Goal: Task Accomplishment & Management: Use online tool/utility

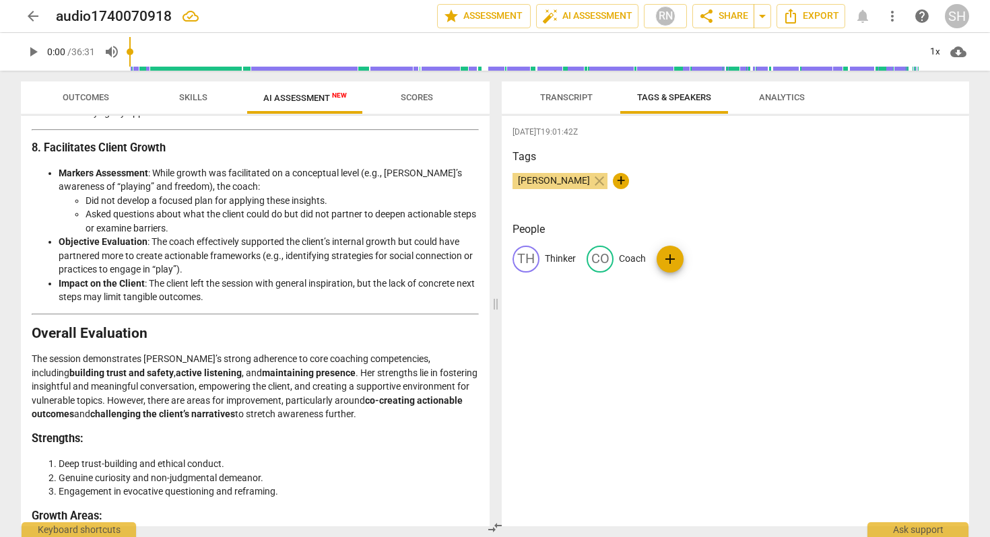
scroll to position [1733, 0]
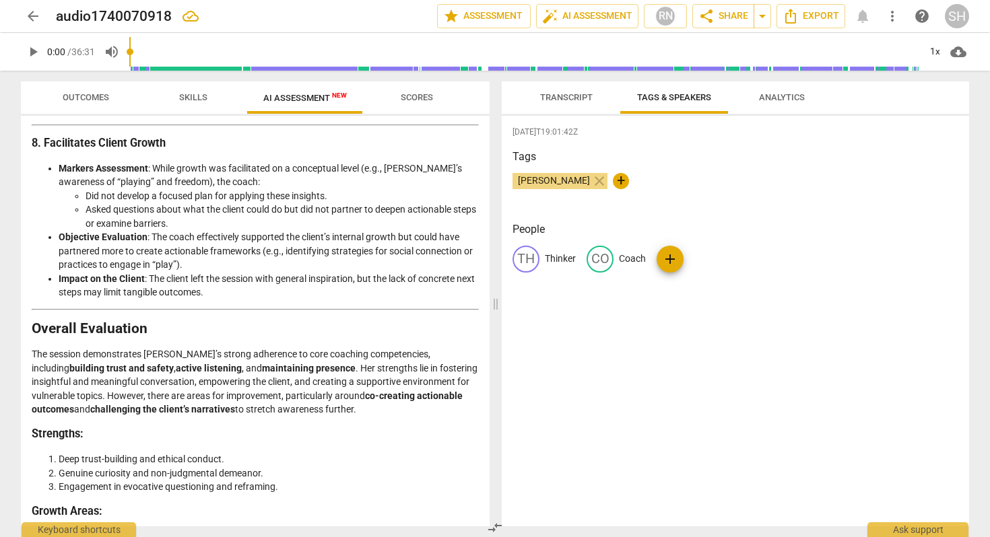
click at [580, 98] on span "Transcript" at bounding box center [566, 97] width 53 height 10
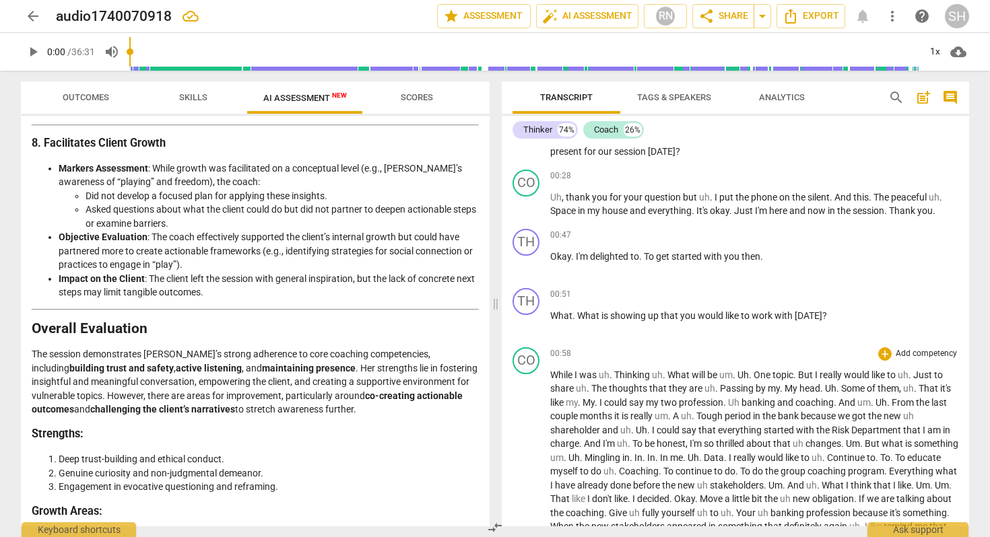
scroll to position [0, 0]
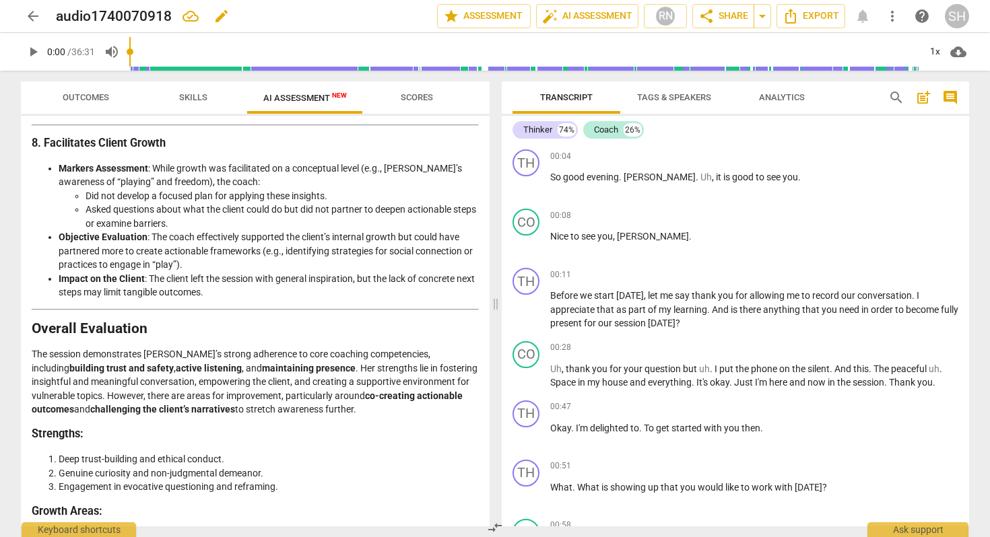
click at [218, 17] on span "edit" at bounding box center [221, 16] width 16 height 16
drag, startPoint x: 178, startPoint y: 15, endPoint x: 44, endPoint y: 19, distance: 134.0
click at [44, 18] on div "arrow_back audio1740070918 done clear star Assessment auto_fix_high AI Assessme…" at bounding box center [495, 16] width 948 height 26
type input "2025 JV Coaching Session AI Reviewed as Strong"
click at [385, 15] on span "done" at bounding box center [390, 16] width 16 height 16
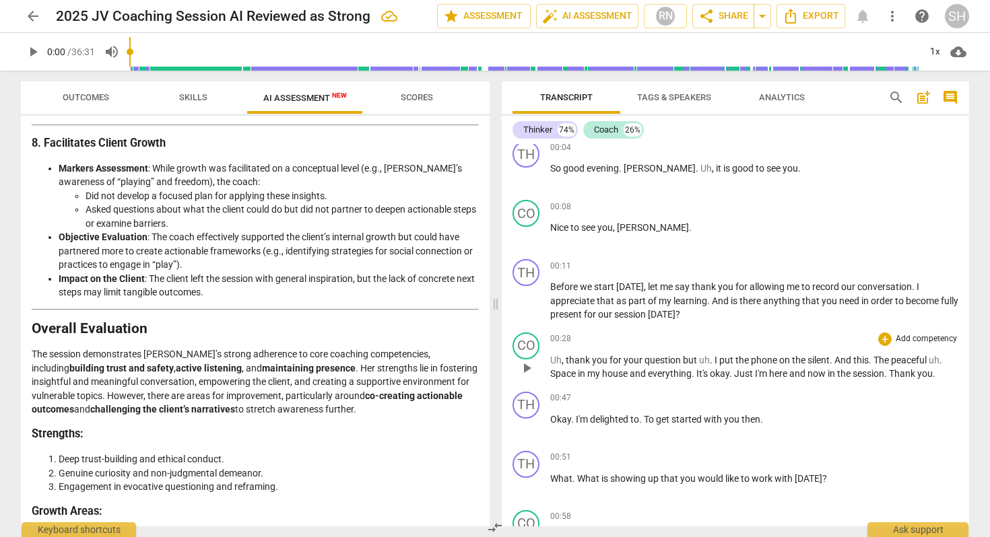
scroll to position [11, 0]
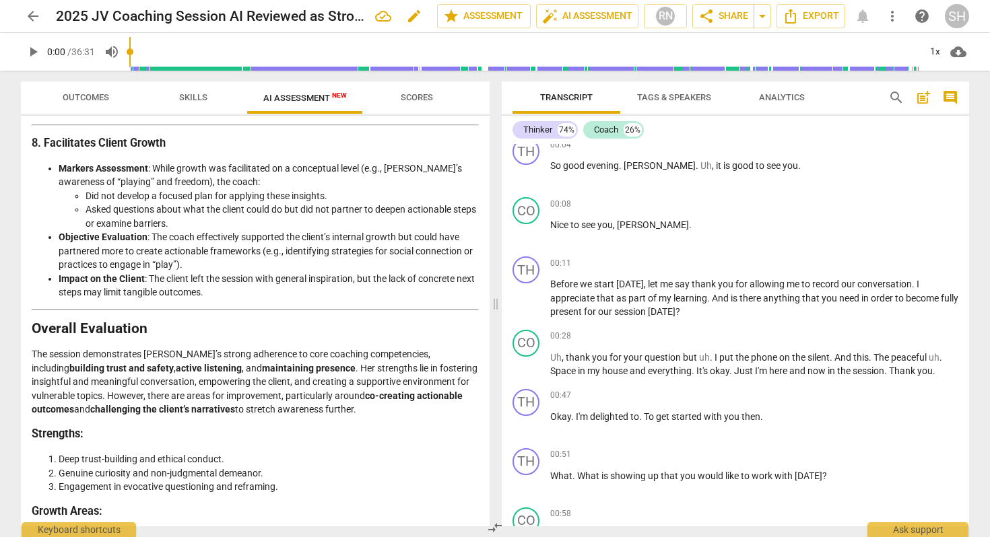
click at [407, 20] on span "edit" at bounding box center [414, 16] width 16 height 16
click at [89, 13] on input "2025 JV Coaching Session AI Reviewed as Strong" at bounding box center [217, 16] width 322 height 26
type input "2025.07.30 JV Coaching Session AI Reviewed as Strong"
click at [297, 230] on li "Objective Evaluation : The coach effectively supported the client’s internal gr…" at bounding box center [269, 251] width 420 height 42
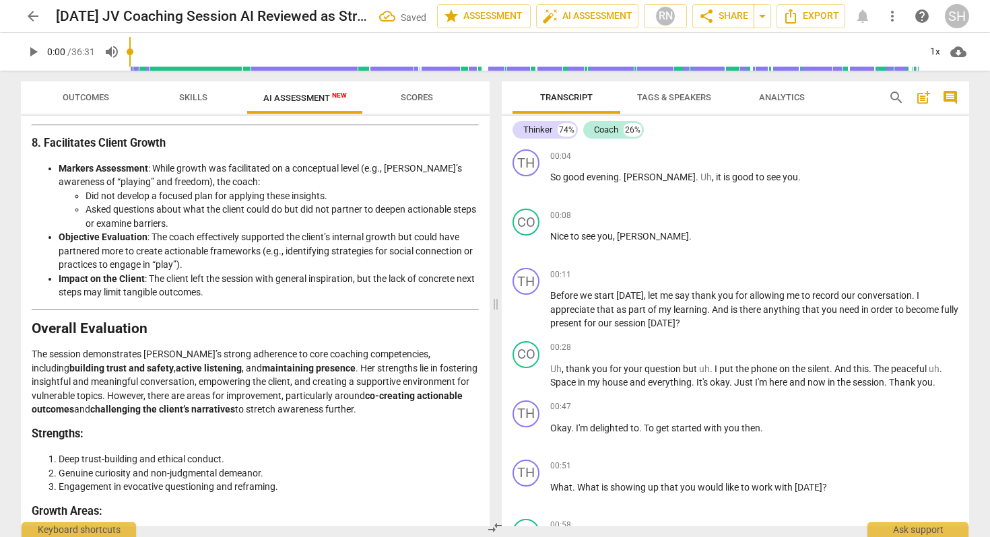
click at [669, 101] on span "Tags & Speakers" at bounding box center [674, 97] width 74 height 10
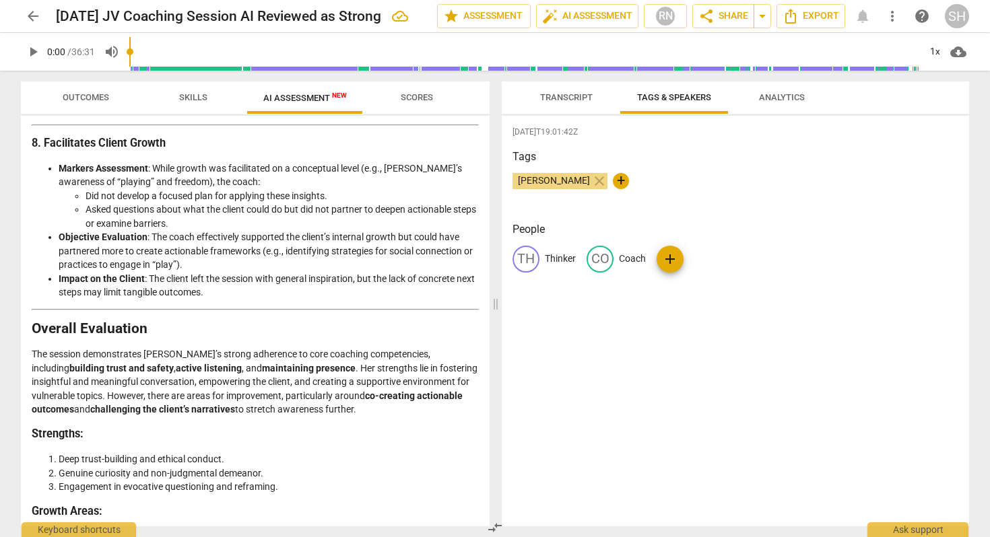
click at [585, 99] on span "Transcript" at bounding box center [566, 97] width 53 height 10
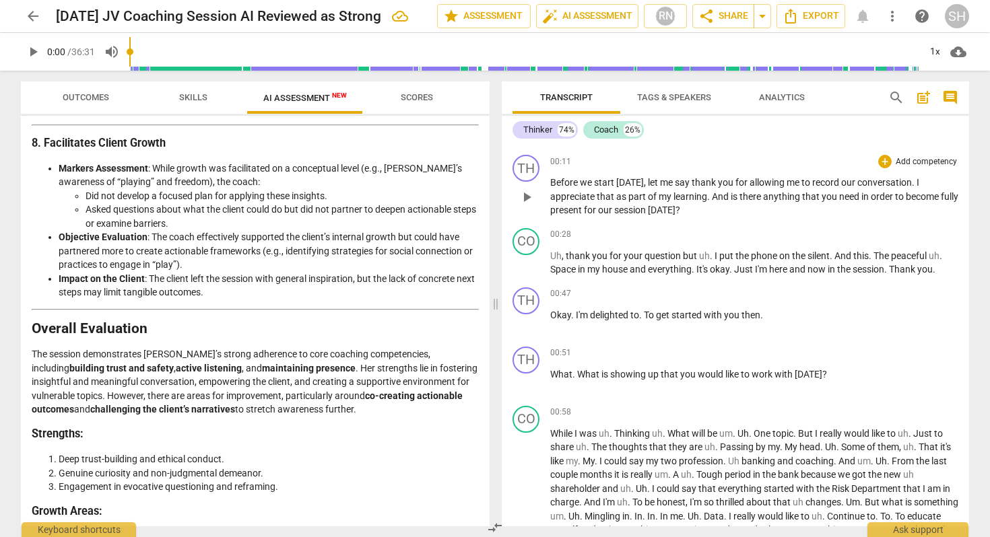
scroll to position [121, 0]
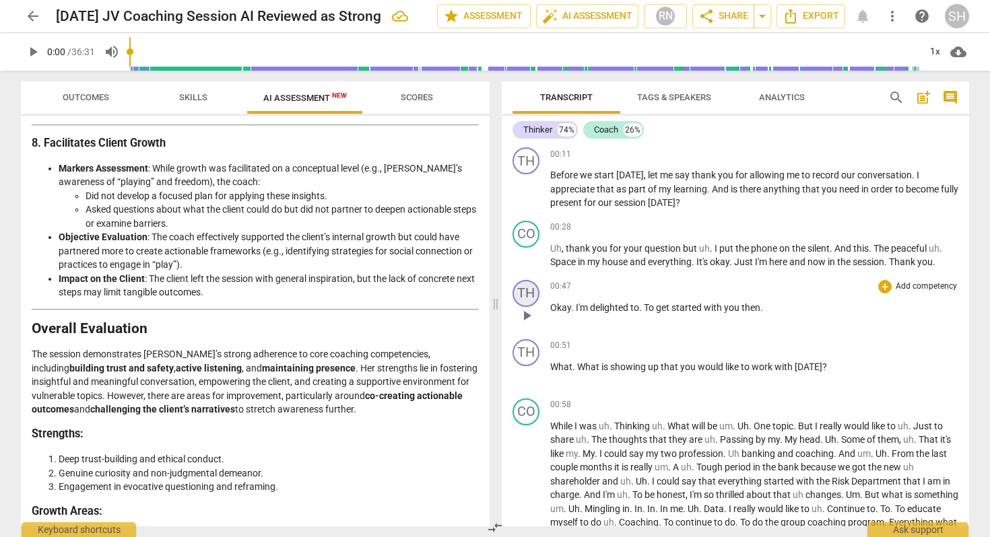
click at [531, 296] on div "TH" at bounding box center [525, 293] width 27 height 27
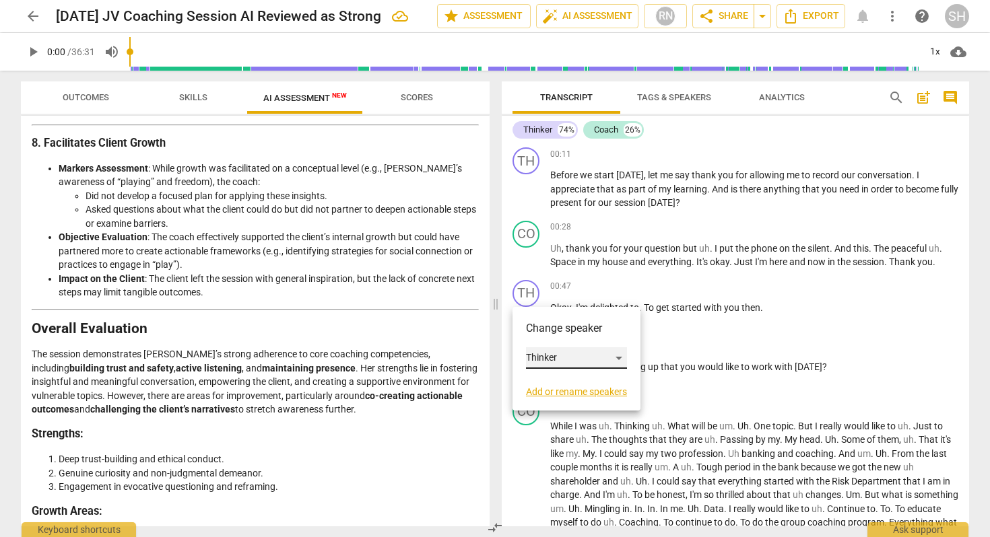
click at [545, 358] on div "Thinker" at bounding box center [576, 358] width 101 height 22
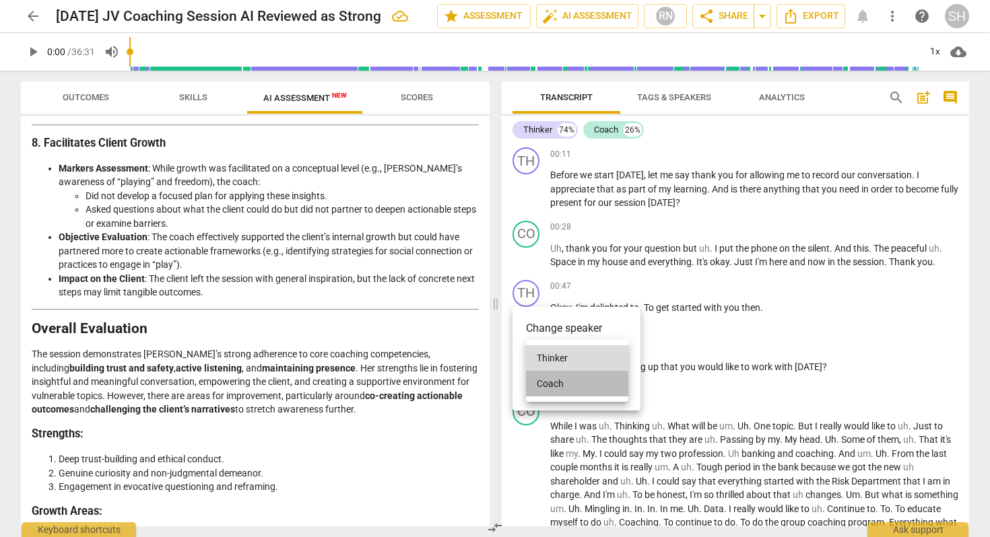
click at [543, 384] on li "Coach" at bounding box center [577, 384] width 102 height 26
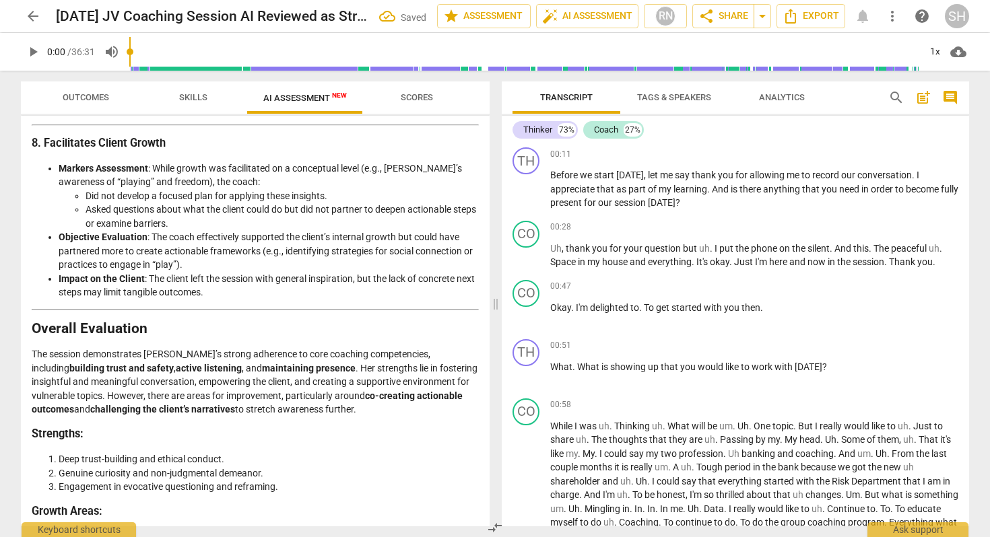
click at [32, 51] on span "play_arrow" at bounding box center [33, 52] width 16 height 16
click at [557, 300] on div "00:47 + Add competency keyboard_arrow_right Okay . I'm delighted to . To get st…" at bounding box center [754, 304] width 408 height 48
click at [563, 308] on span "Okay" at bounding box center [560, 307] width 21 height 11
click at [614, 306] on span "delighted" at bounding box center [610, 307] width 40 height 11
click at [593, 307] on span "delighted" at bounding box center [610, 307] width 40 height 11
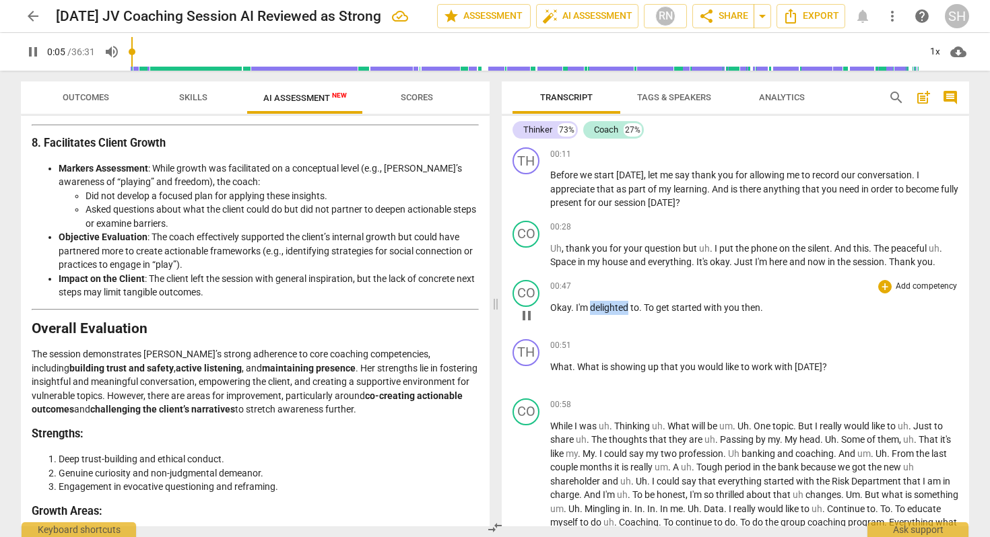
click at [593, 307] on span "delighted" at bounding box center [610, 307] width 40 height 11
click at [551, 305] on span "Okay" at bounding box center [560, 307] width 21 height 11
click at [528, 319] on span "pause" at bounding box center [527, 316] width 16 height 16
click at [528, 319] on span "play_arrow" at bounding box center [527, 316] width 16 height 16
click at [526, 239] on div "CO" at bounding box center [525, 234] width 27 height 27
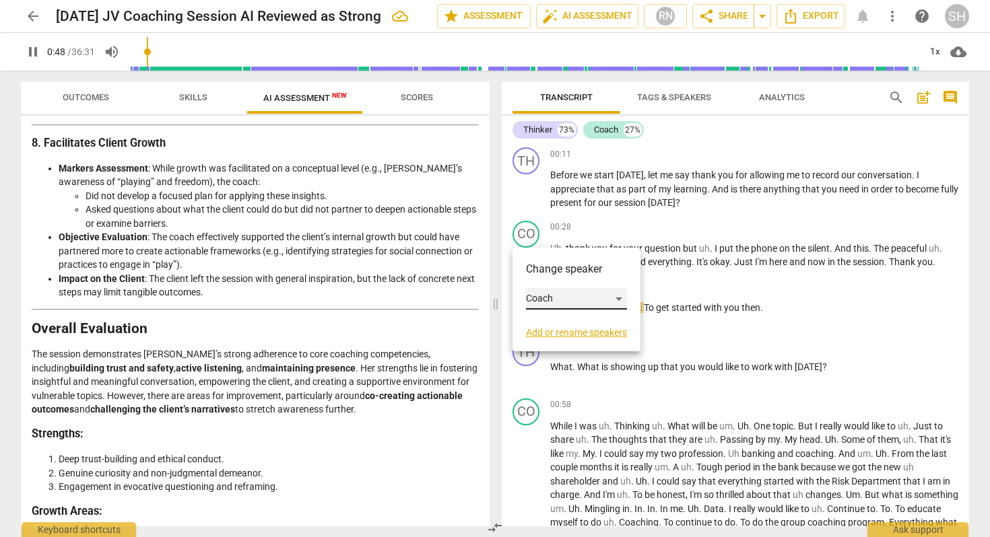
click at [548, 298] on div "Coach" at bounding box center [576, 299] width 101 height 22
click at [552, 275] on li "Thinker" at bounding box center [577, 274] width 102 height 26
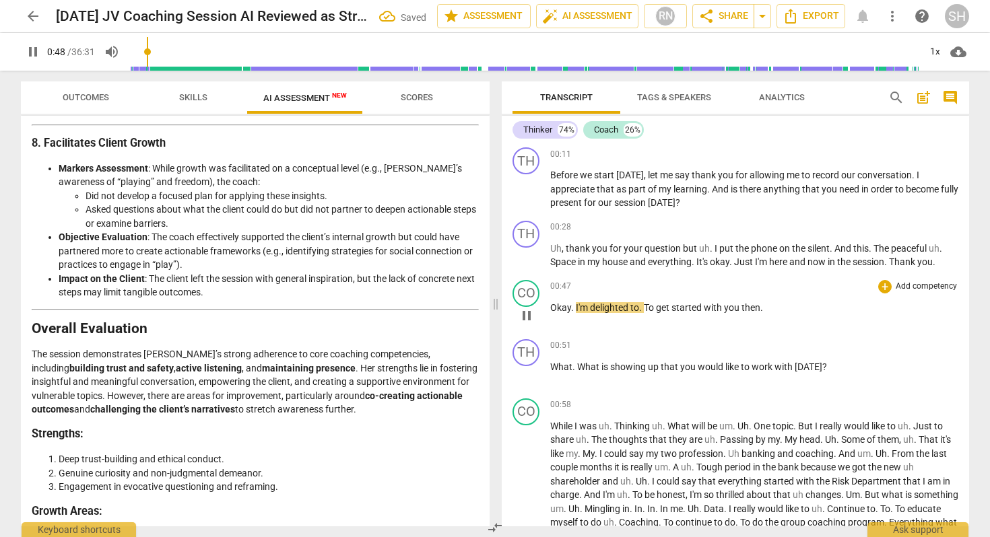
click at [634, 290] on div "00:47 + Add competency keyboard_arrow_right" at bounding box center [754, 286] width 408 height 13
click at [619, 323] on div "00:47 + Add competency keyboard_arrow_right Okay . I'm delighted to . To get st…" at bounding box center [754, 304] width 408 height 48
click at [562, 251] on span "," at bounding box center [564, 248] width 4 height 11
click at [554, 251] on span "Uh" at bounding box center [555, 248] width 11 height 11
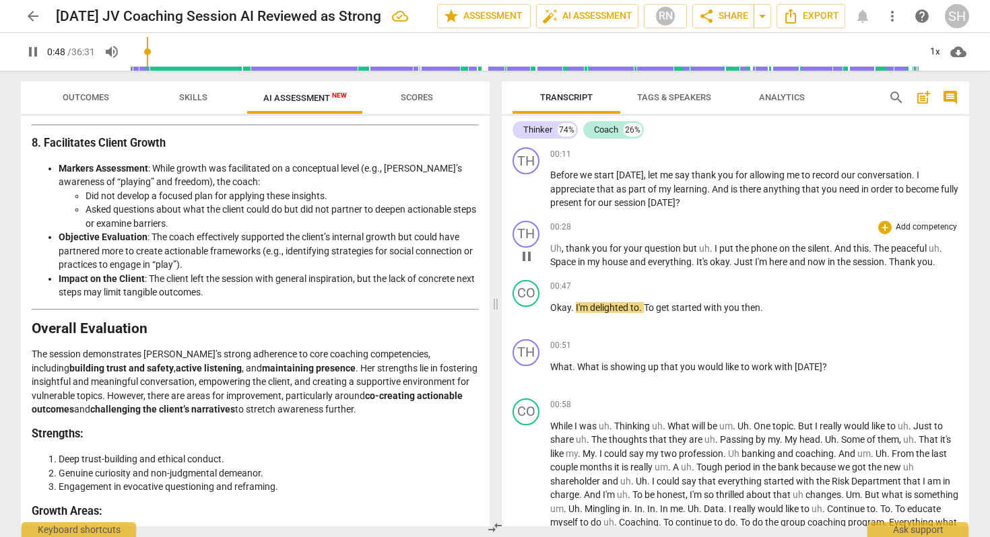
click at [526, 257] on span "pause" at bounding box center [527, 256] width 16 height 16
click at [526, 257] on span "play_arrow" at bounding box center [527, 256] width 16 height 16
type input "25"
click at [141, 53] on input "range" at bounding box center [524, 51] width 790 height 43
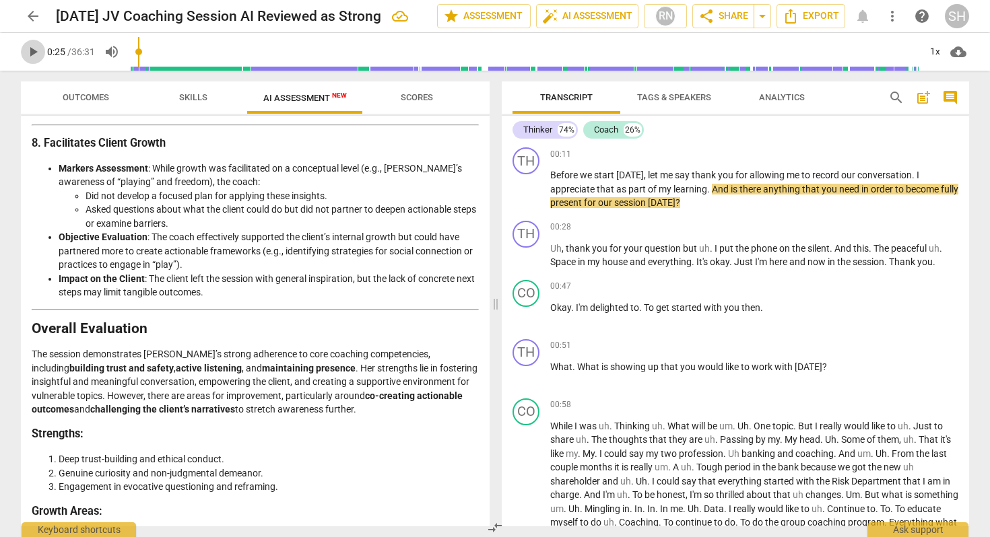
click at [32, 53] on span "play_arrow" at bounding box center [33, 52] width 16 height 16
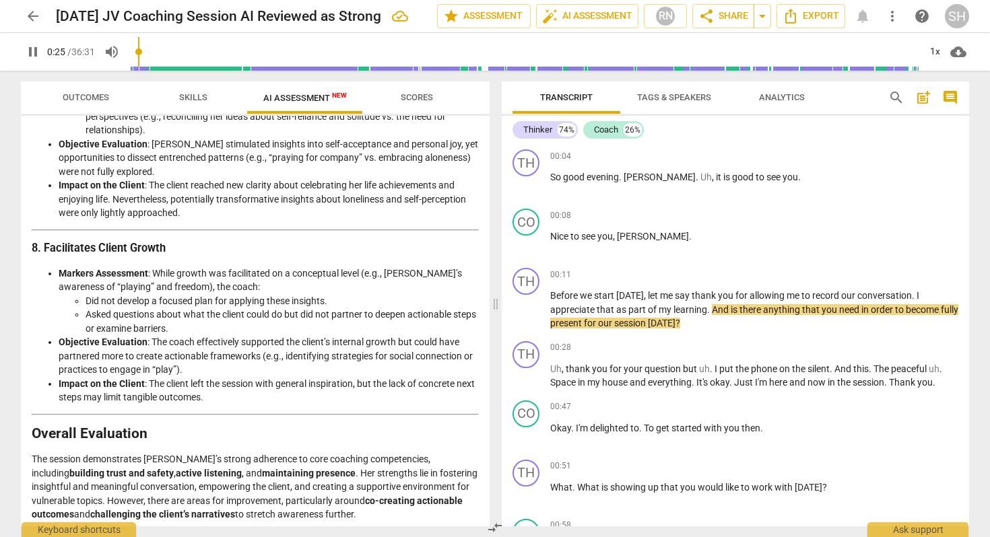
scroll to position [1901, 0]
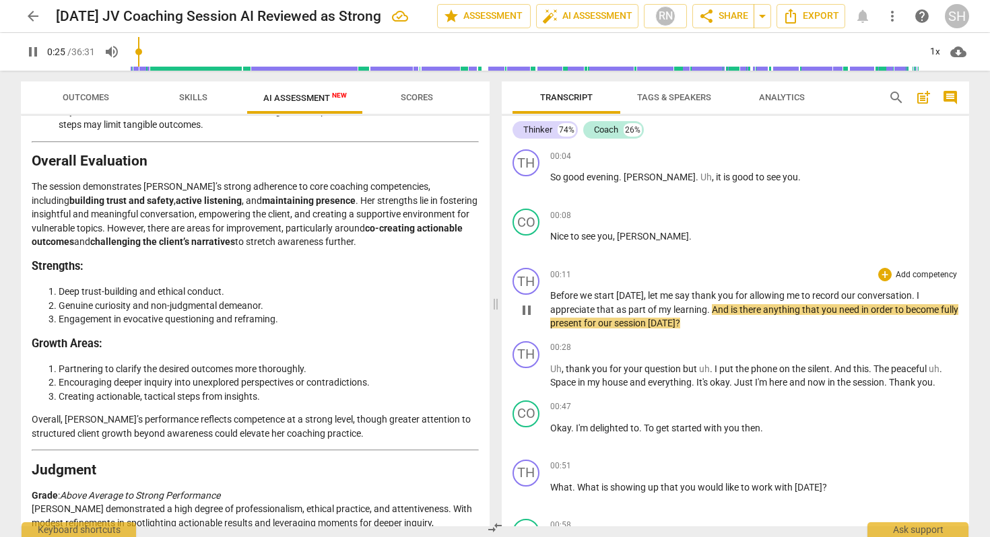
click at [588, 277] on div "00:11 + Add competency keyboard_arrow_right" at bounding box center [754, 274] width 408 height 13
click at [37, 16] on span "arrow_back" at bounding box center [33, 16] width 16 height 16
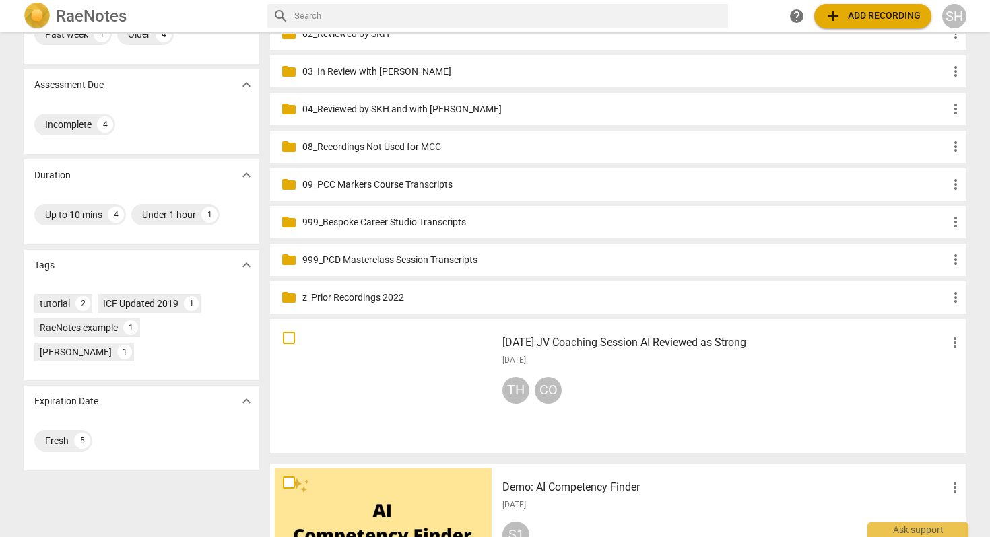
scroll to position [182, 0]
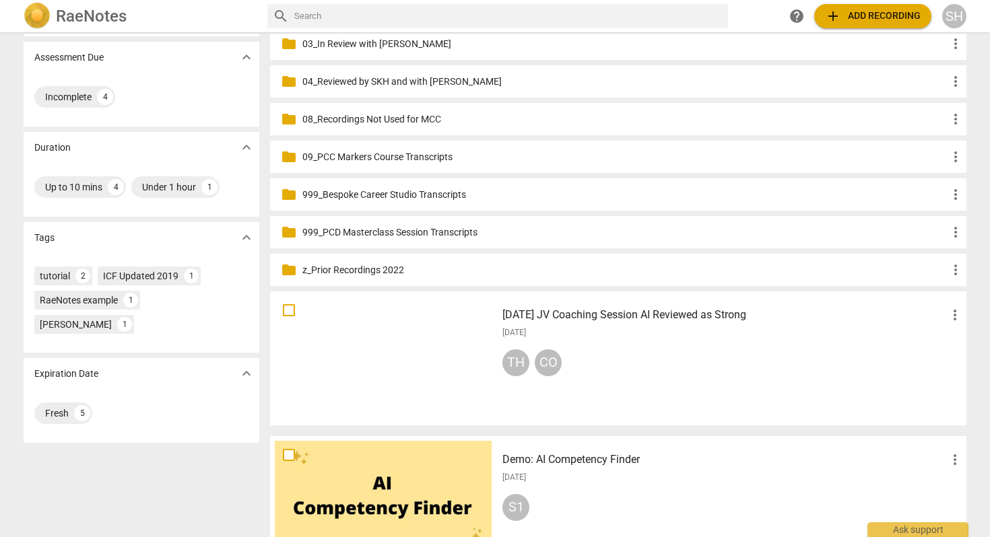
click at [951, 316] on span "more_vert" at bounding box center [955, 315] width 16 height 16
click at [949, 318] on li "Move" at bounding box center [952, 315] width 51 height 32
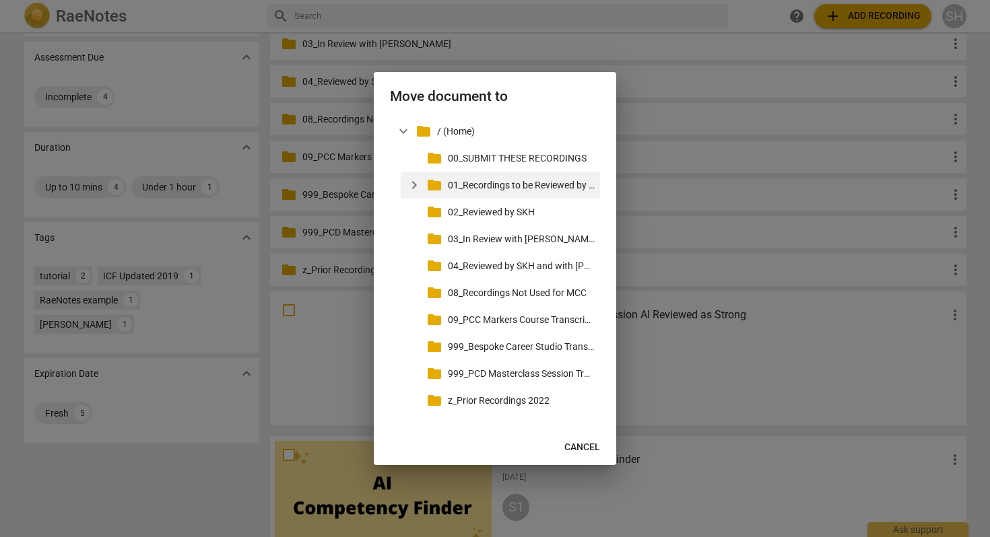
click at [408, 182] on span "expand_more" at bounding box center [414, 185] width 16 height 16
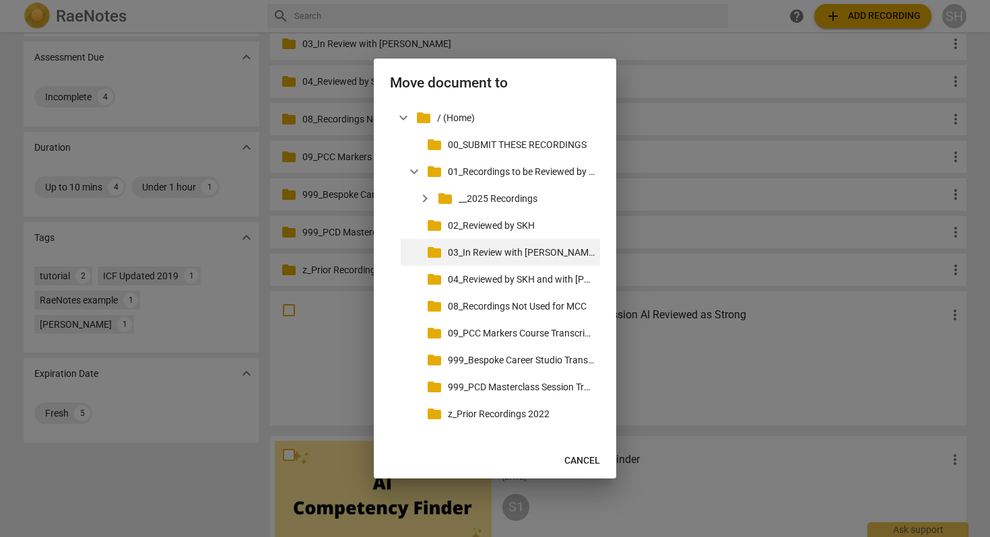
click at [463, 253] on p "03_In Review with Lyssa" at bounding box center [521, 253] width 147 height 14
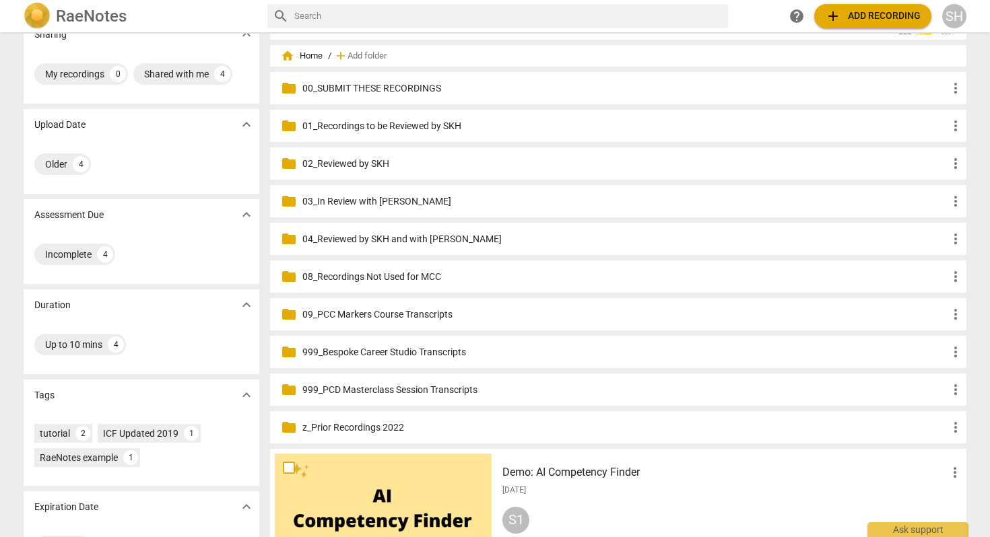
scroll to position [0, 0]
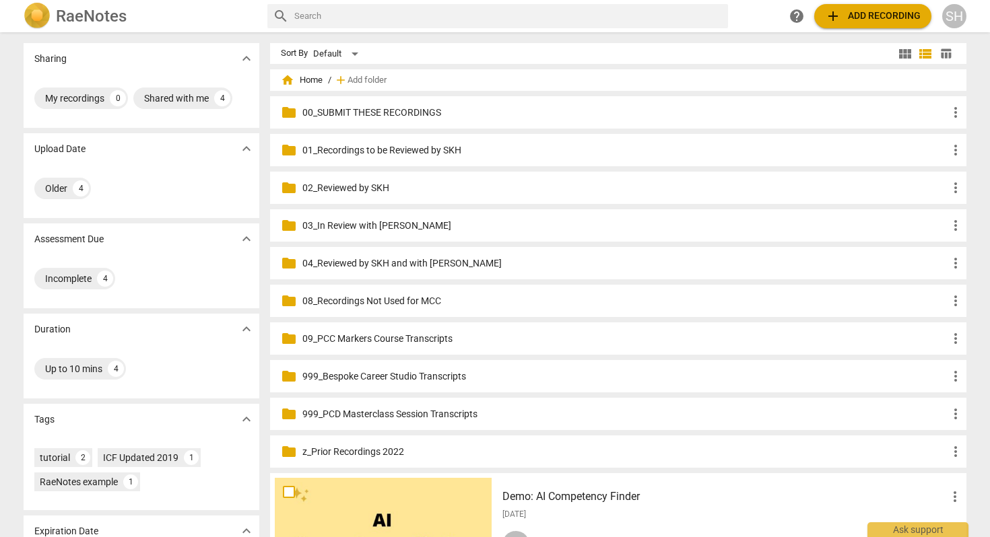
click at [376, 222] on p "03_In Review with Lyssa" at bounding box center [624, 226] width 645 height 14
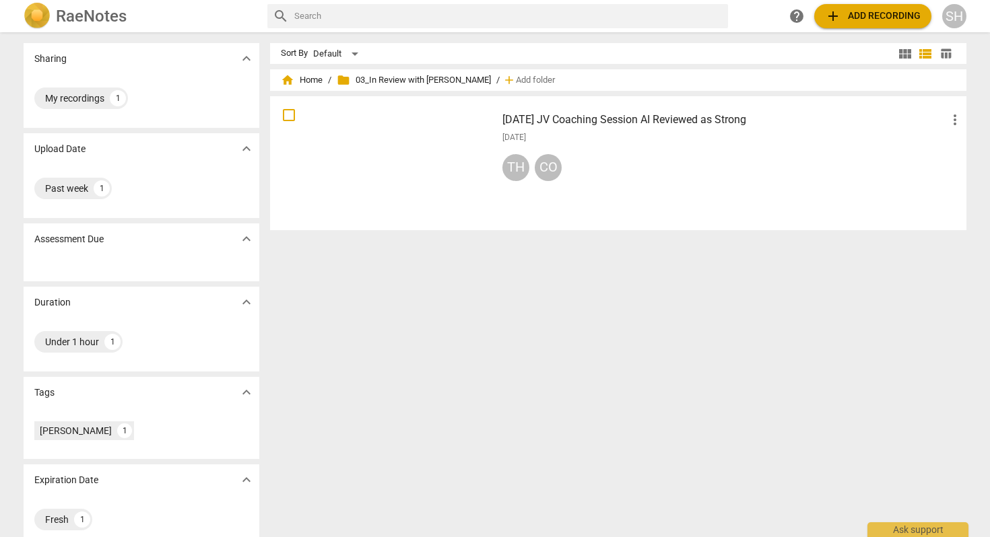
click at [528, 124] on h3 "2025.07.30 JV Coaching Session AI Reviewed as Strong" at bounding box center [724, 120] width 444 height 16
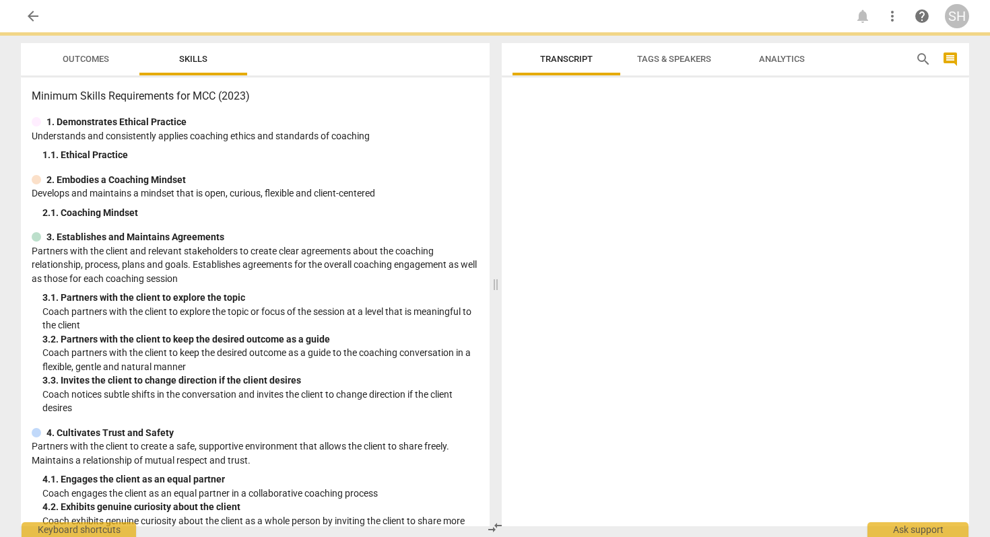
click at [528, 124] on div at bounding box center [735, 305] width 467 height 444
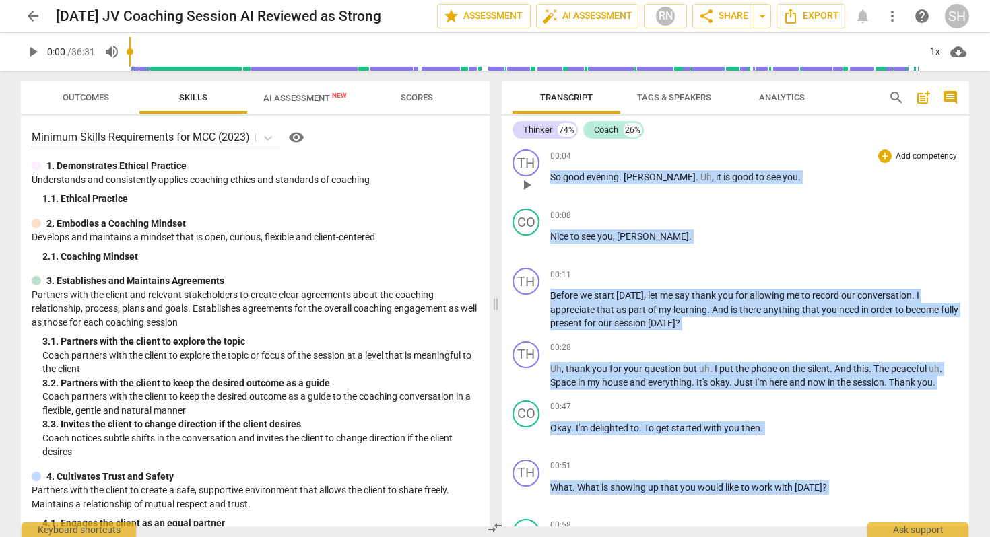
click at [527, 182] on span "play_arrow" at bounding box center [527, 185] width 16 height 16
click at [935, 49] on div "1x" at bounding box center [935, 52] width 26 height 22
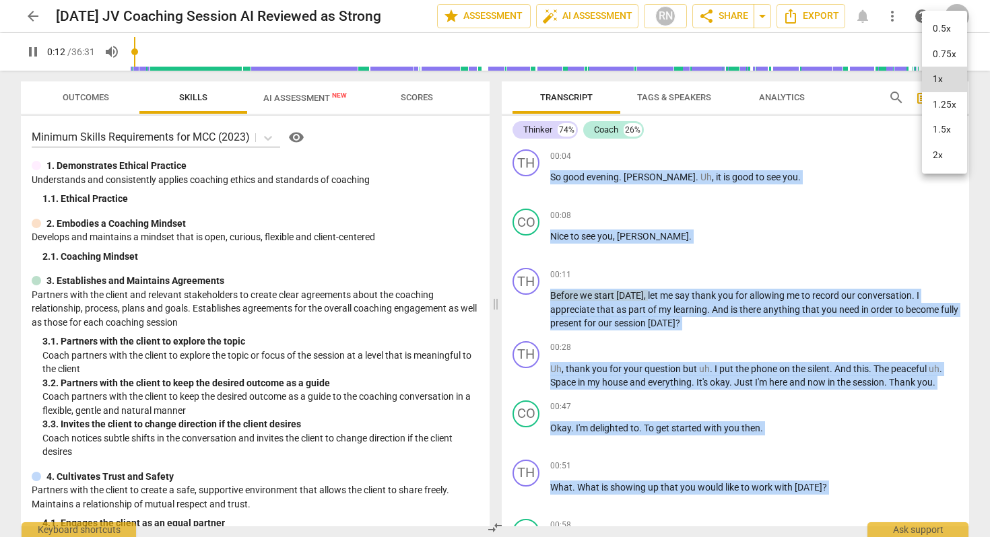
click at [935, 154] on li "2x" at bounding box center [944, 156] width 45 height 26
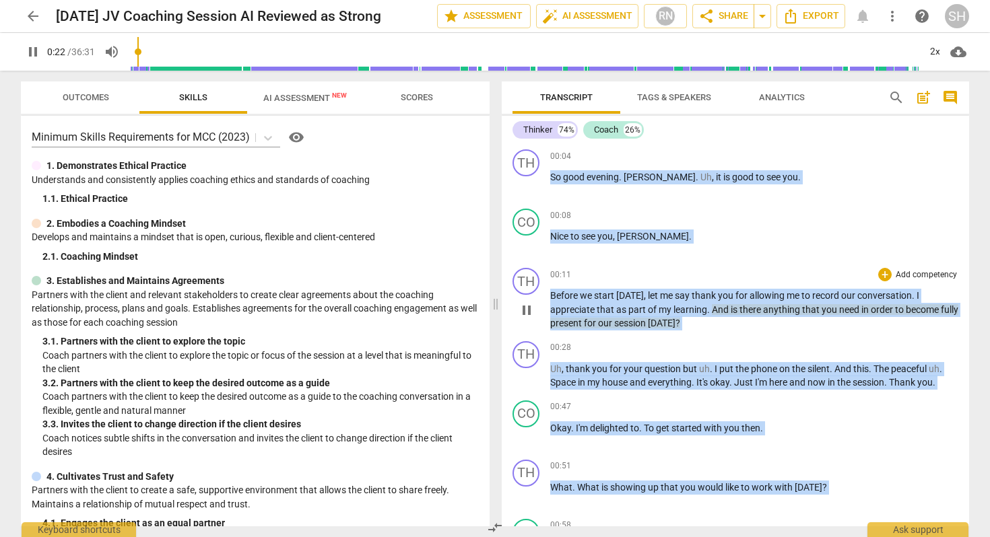
click at [526, 314] on span "pause" at bounding box center [527, 310] width 16 height 16
type input "23"
click at [529, 168] on div "TH" at bounding box center [525, 162] width 27 height 27
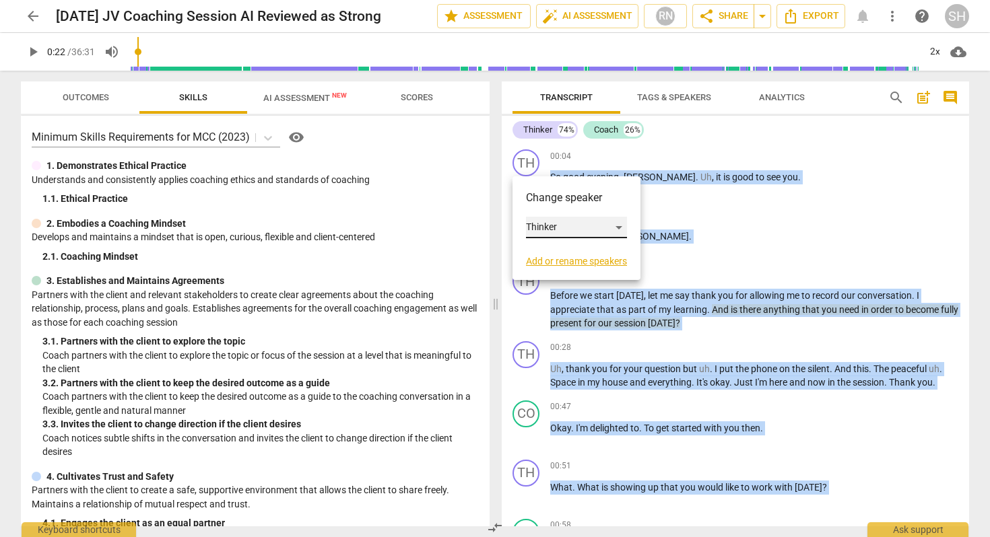
click at [535, 225] on div "Thinker" at bounding box center [576, 228] width 101 height 22
click at [539, 249] on li "Coach" at bounding box center [577, 253] width 102 height 26
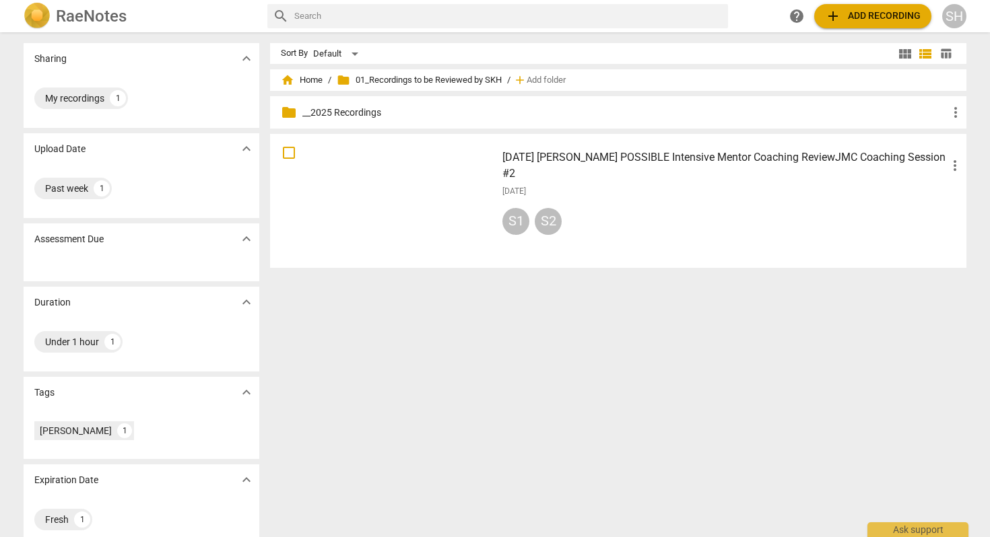
click at [858, 20] on span "add Add recording" at bounding box center [873, 16] width 96 height 16
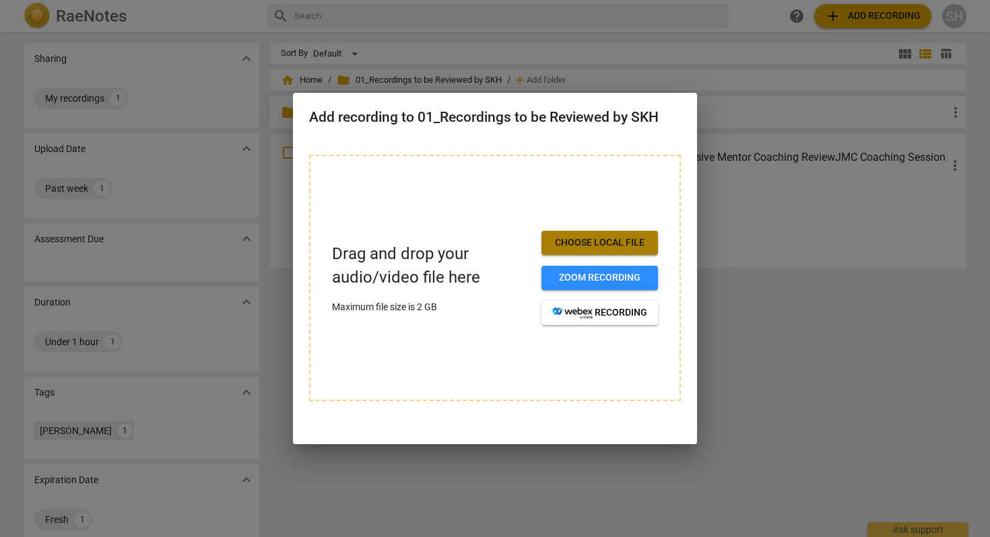
click at [598, 246] on span "Choose local file" at bounding box center [599, 242] width 95 height 13
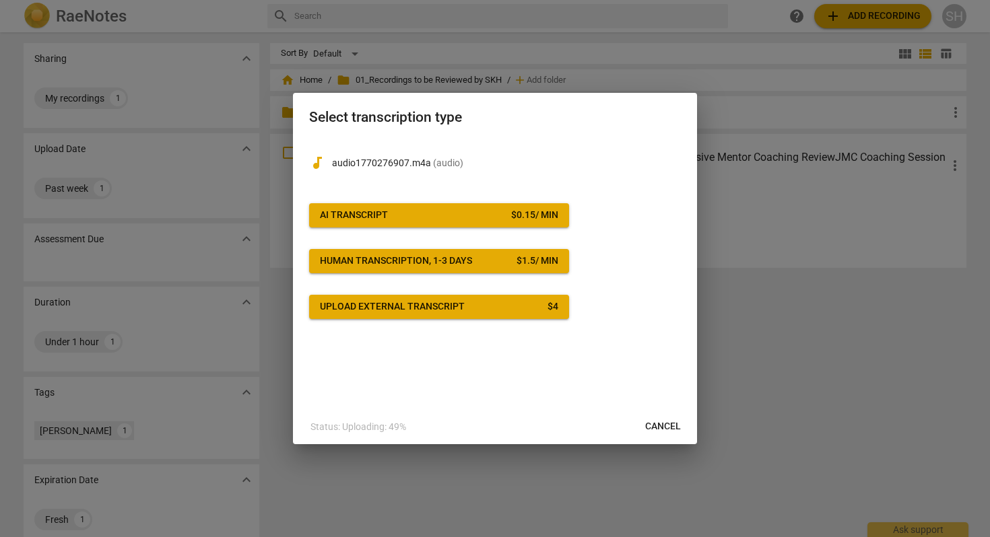
click at [444, 222] on span "AI Transcript $ 0.15 / min" at bounding box center [439, 215] width 238 height 13
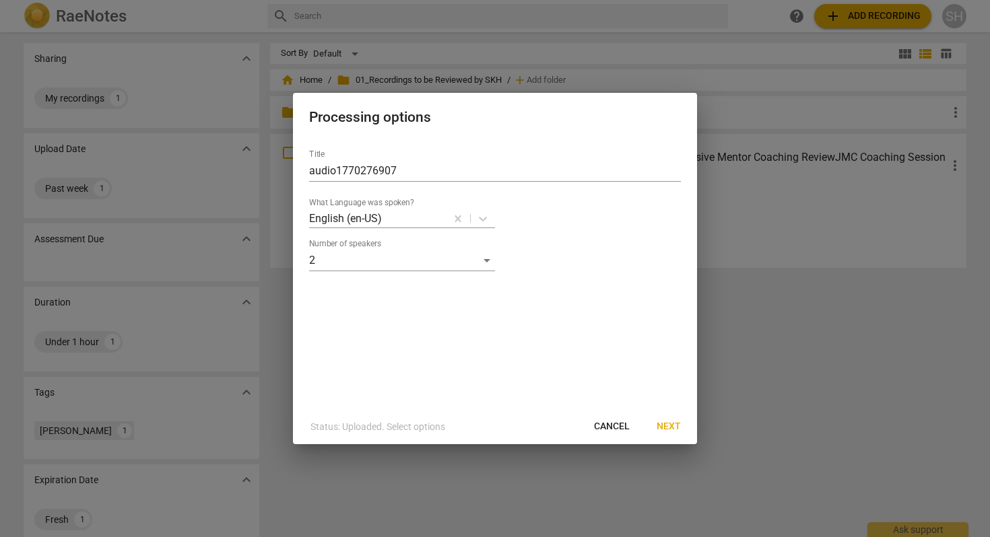
click at [661, 426] on span "Next" at bounding box center [669, 426] width 24 height 13
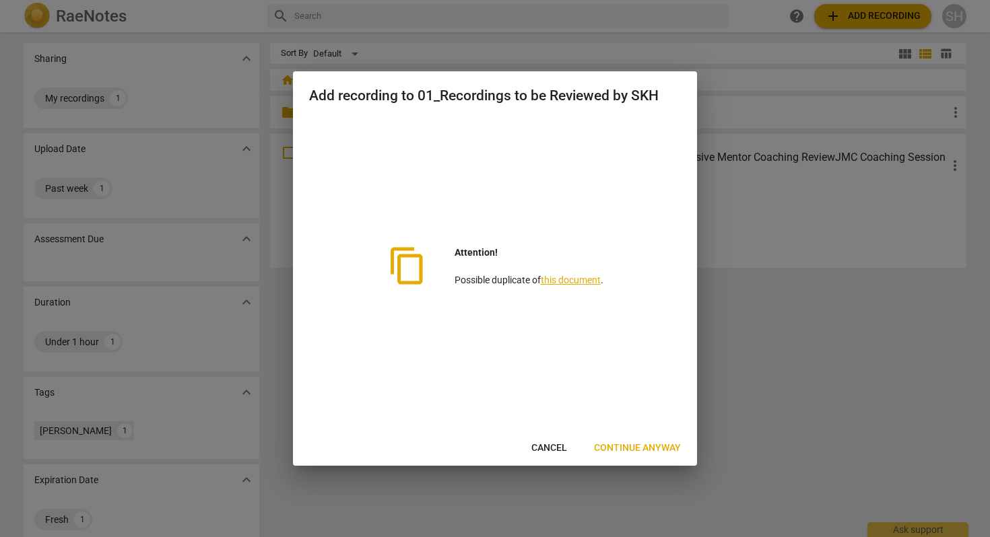
click at [626, 446] on span "Continue anyway" at bounding box center [637, 448] width 87 height 13
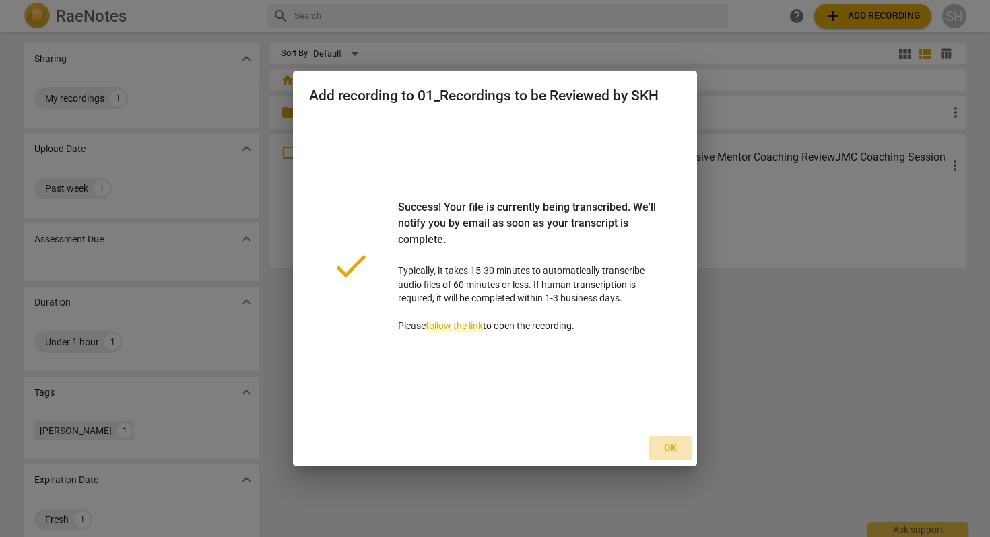
click at [665, 451] on span "Ok" at bounding box center [670, 448] width 22 height 13
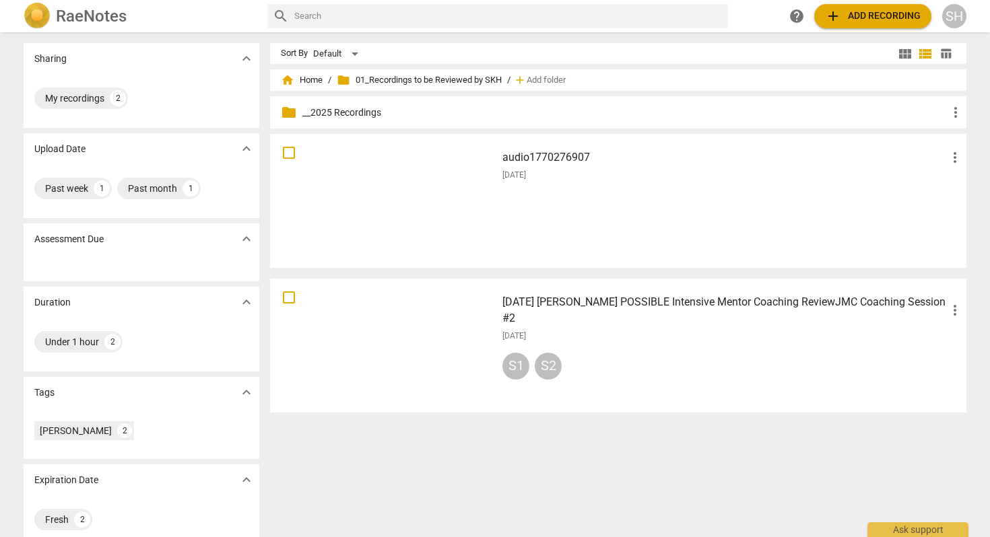
click at [665, 178] on div "[DATE]" at bounding box center [732, 175] width 461 height 11
